Goal: Task Accomplishment & Management: Complete application form

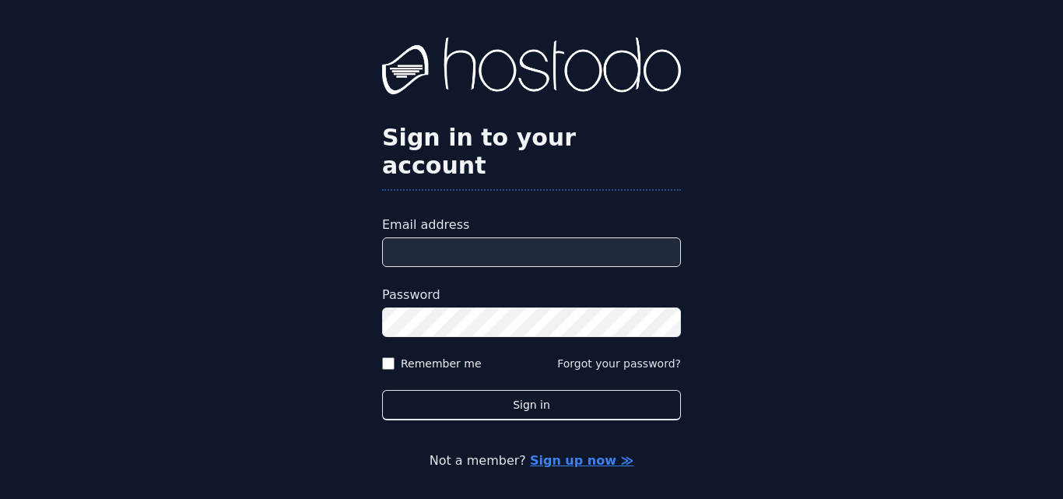
click at [553, 453] on link "Sign up now ≫" at bounding box center [582, 460] width 104 height 15
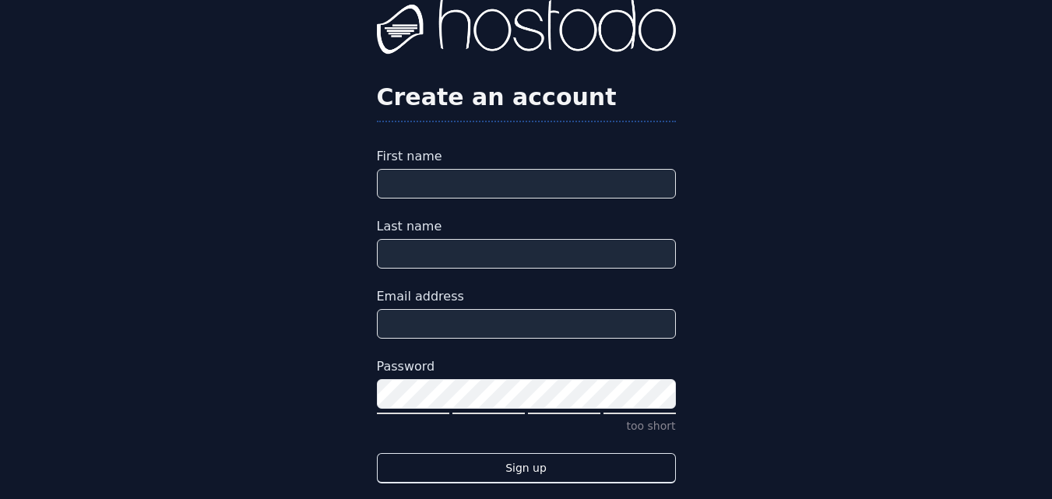
scroll to position [61, 0]
